Goal: Transaction & Acquisition: Purchase product/service

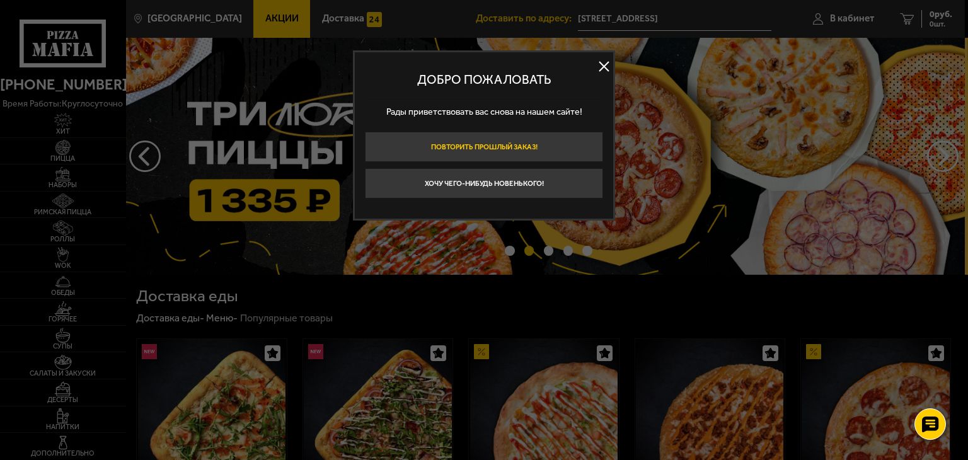
click at [497, 144] on button "Повторить прошлый заказ!" at bounding box center [484, 147] width 238 height 30
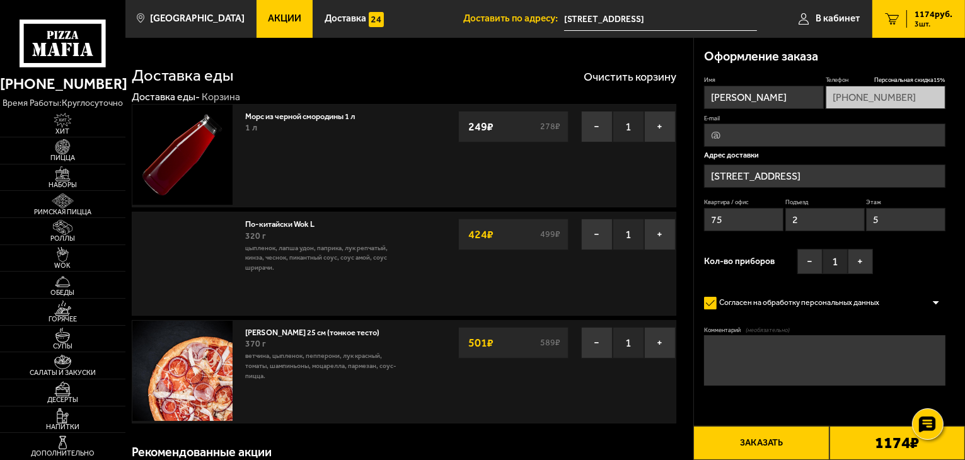
type input "[STREET_ADDRESS]"
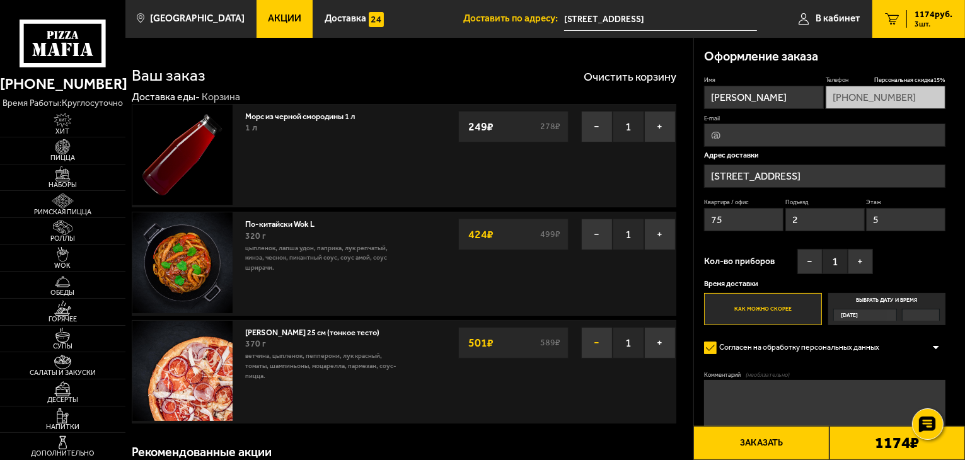
click at [597, 342] on button "−" at bounding box center [597, 343] width 32 height 32
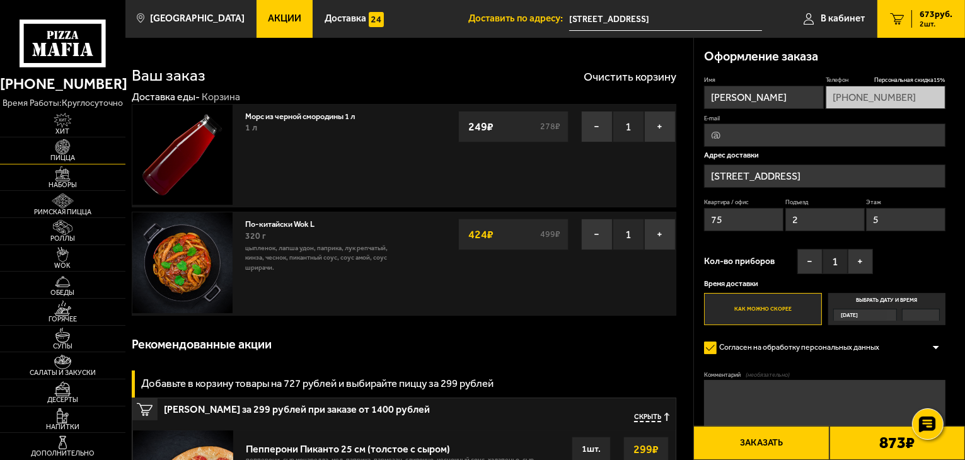
click at [44, 156] on span "Пицца" at bounding box center [62, 157] width 125 height 7
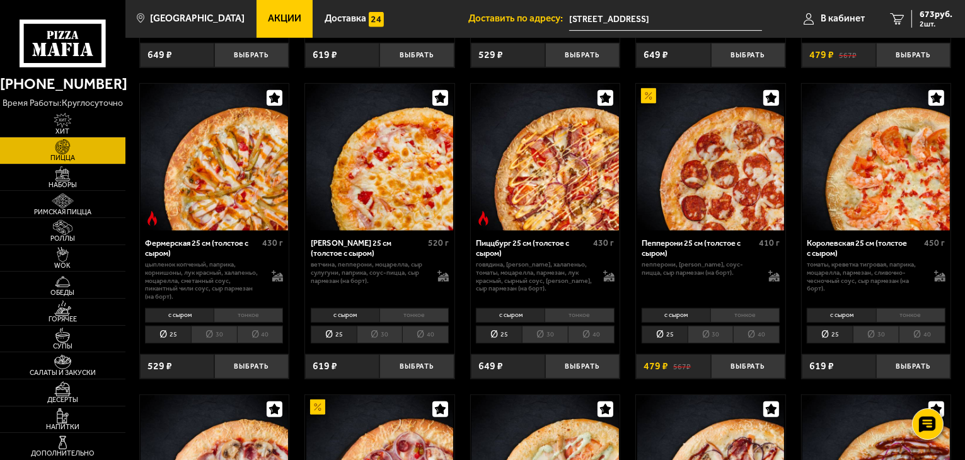
scroll to position [648, 0]
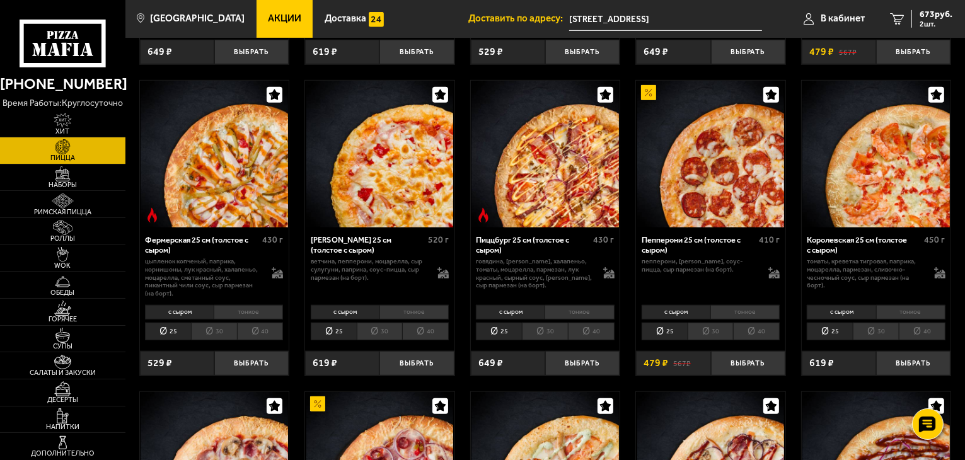
click at [901, 313] on li "тонкое" at bounding box center [910, 312] width 69 height 14
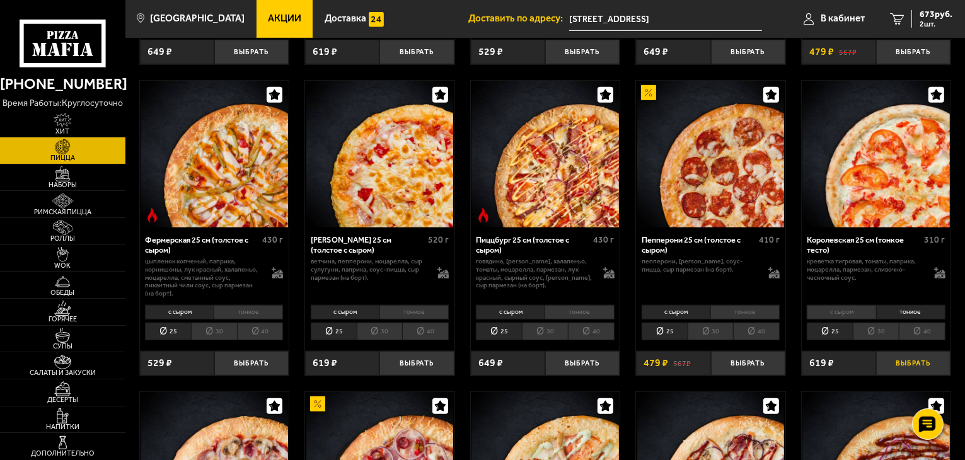
click at [914, 361] on button "Выбрать" at bounding box center [913, 363] width 74 height 25
click at [920, 24] on span "3 шт." at bounding box center [933, 24] width 38 height 8
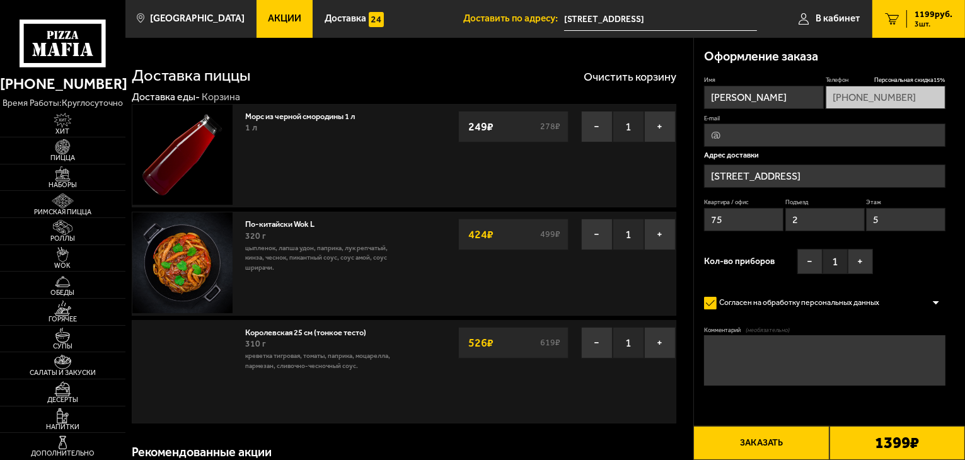
type input "[STREET_ADDRESS]"
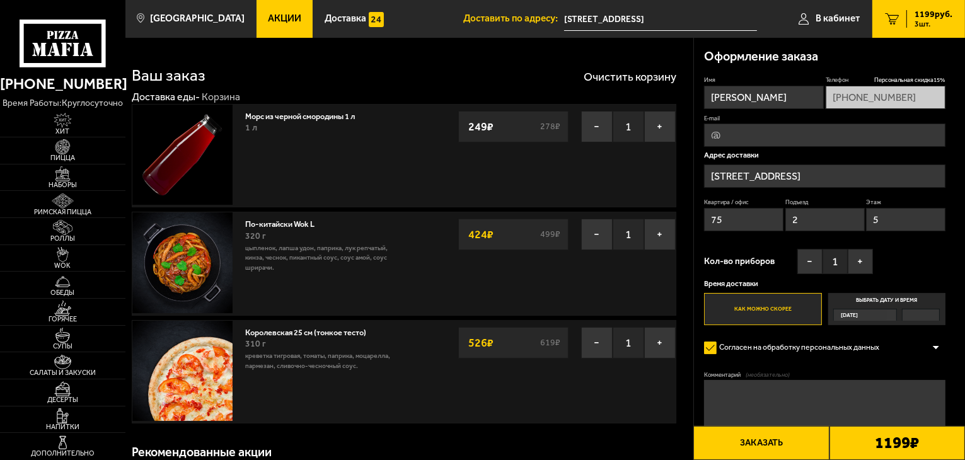
click at [776, 435] on button "Заказать" at bounding box center [760, 443] width 135 height 34
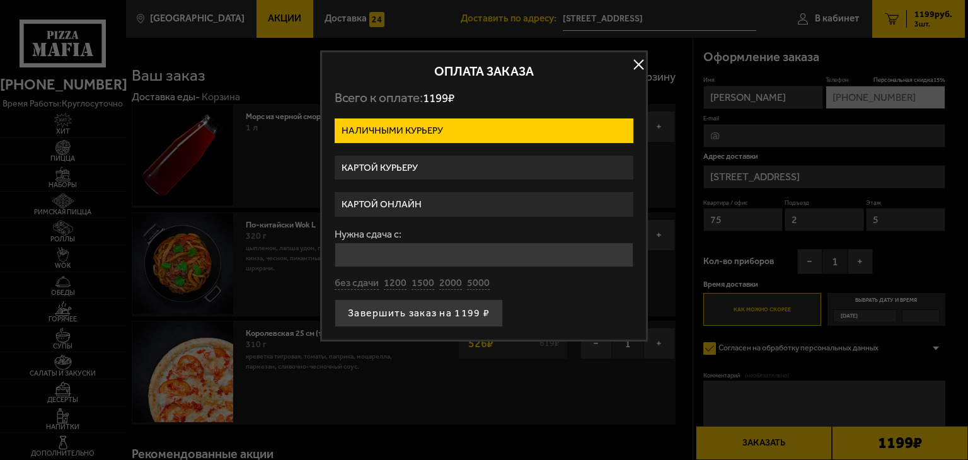
click at [460, 170] on label "Картой курьеру" at bounding box center [484, 168] width 299 height 25
click at [0, 0] on input "Картой курьеру" at bounding box center [0, 0] width 0 height 0
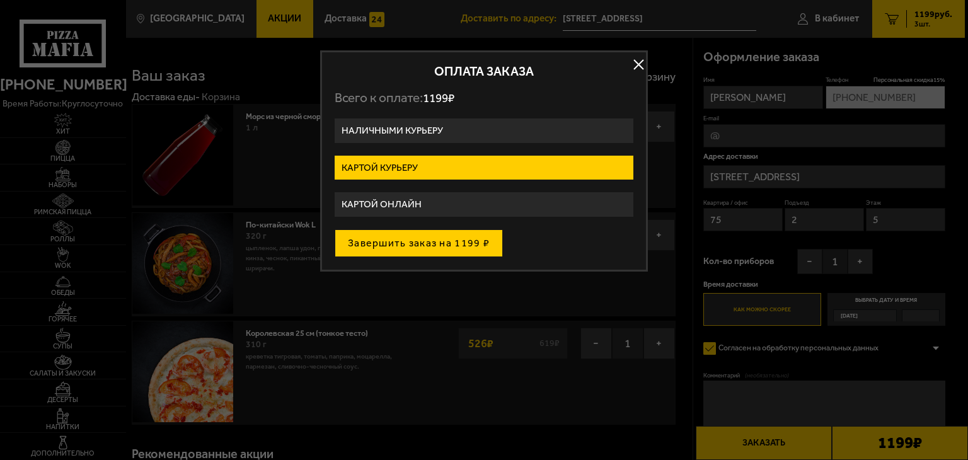
click at [458, 239] on button "Завершить заказ на 1199 ₽" at bounding box center [419, 243] width 168 height 28
